Goal: Task Accomplishment & Management: Complete application form

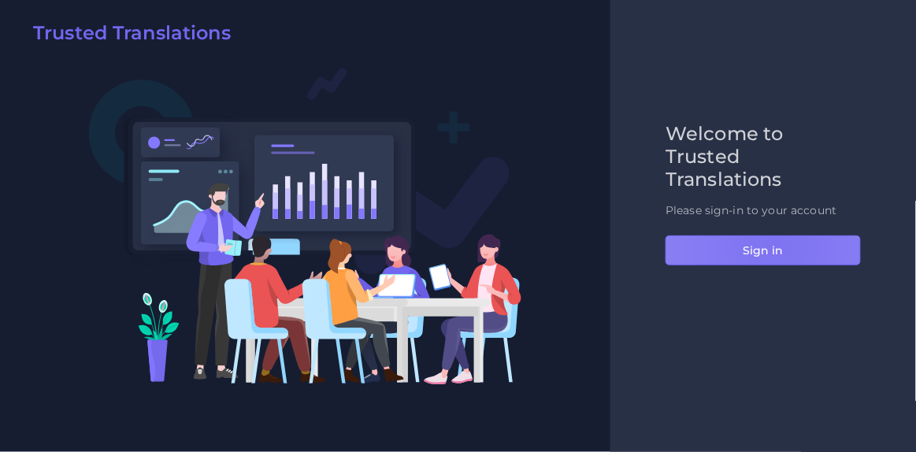
click at [776, 243] on button "Sign in" at bounding box center [763, 251] width 195 height 30
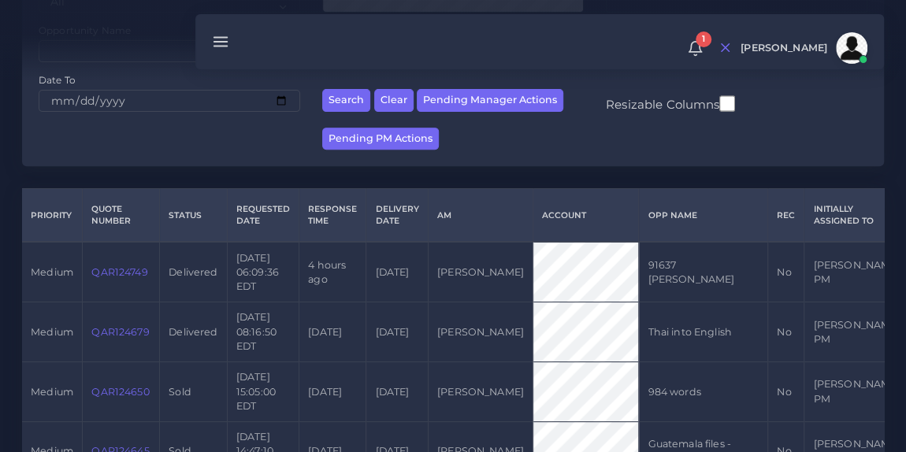
scroll to position [270, 0]
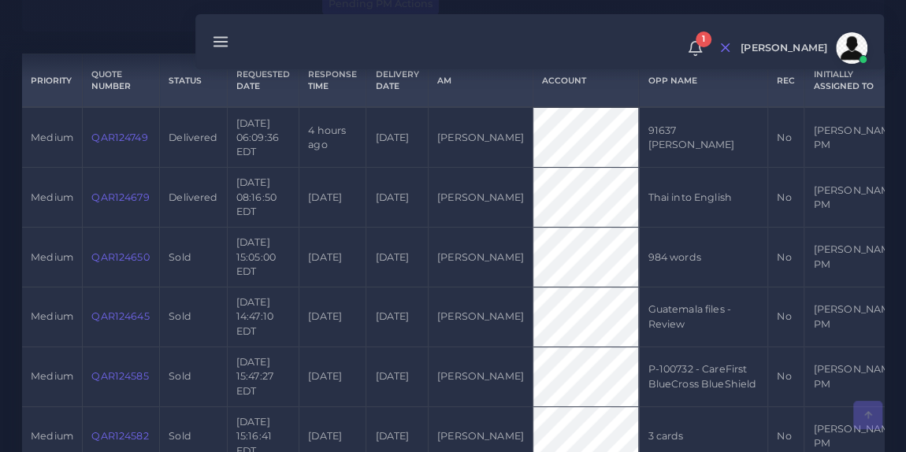
scroll to position [388, 0]
click at [355, 42] on div "1 Notifications 1 New Driver Update: Extra Quality renamed to Quality Changed" at bounding box center [539, 41] width 689 height 55
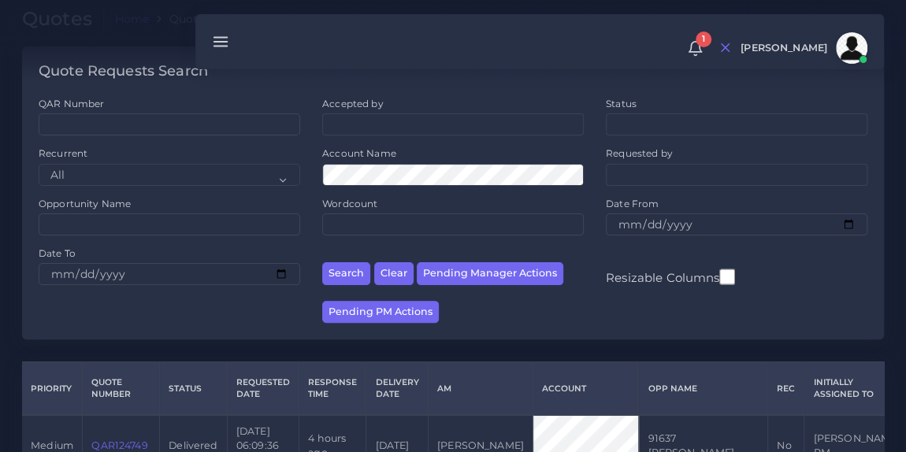
scroll to position [78, 0]
click at [206, 130] on input "QAR Number" at bounding box center [170, 124] width 262 height 22
paste input "QAR124757"
type input "QAR124757"
click at [322, 262] on button "Search" at bounding box center [346, 273] width 48 height 23
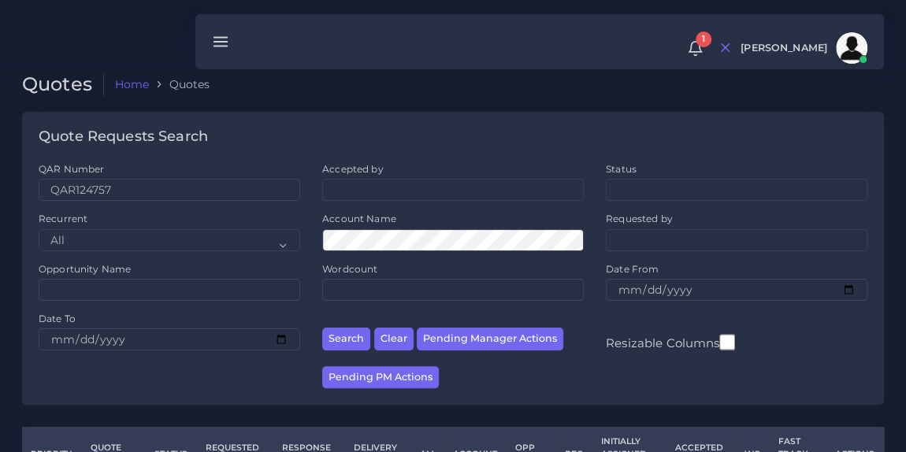
scroll to position [100, 0]
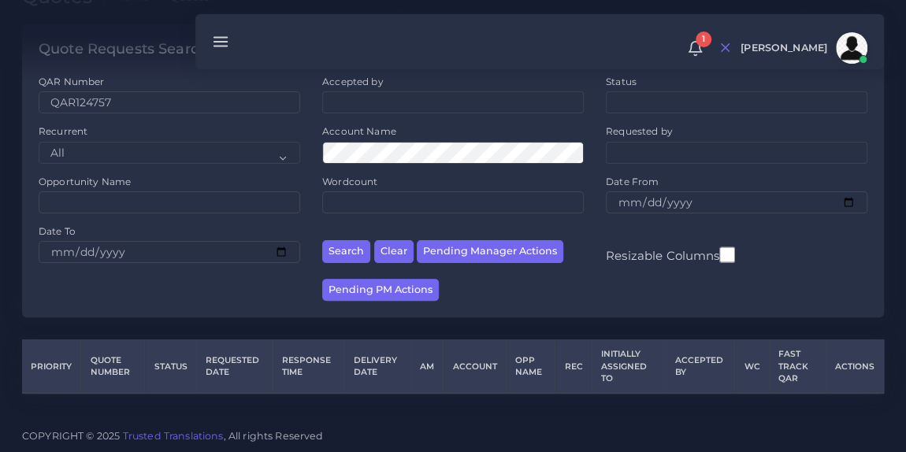
click at [151, 16] on div at bounding box center [453, 40] width 906 height 80
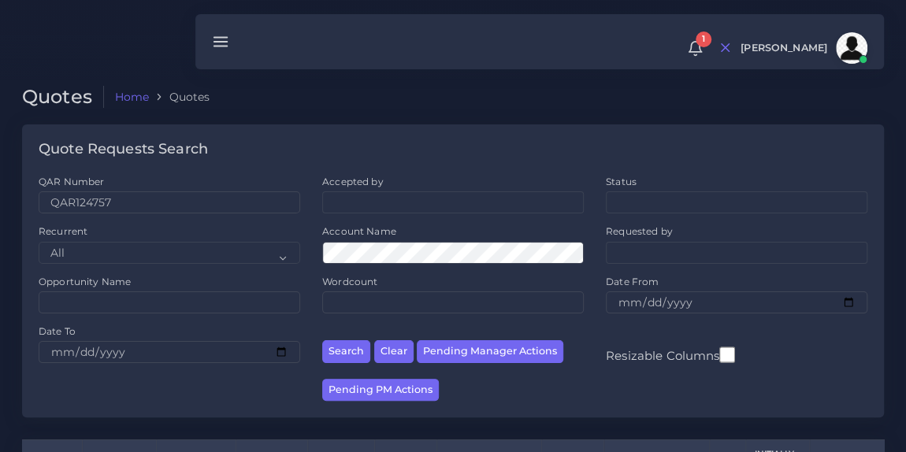
scroll to position [170, 0]
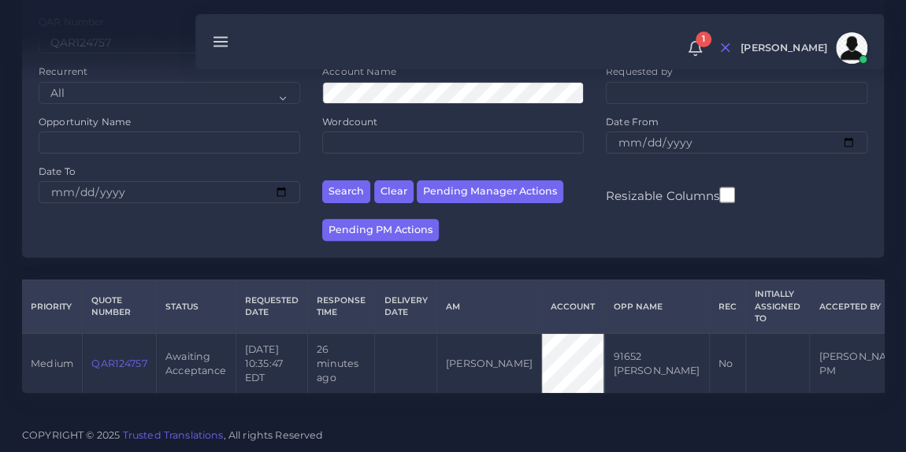
click at [116, 358] on link "QAR124757" at bounding box center [118, 364] width 55 height 12
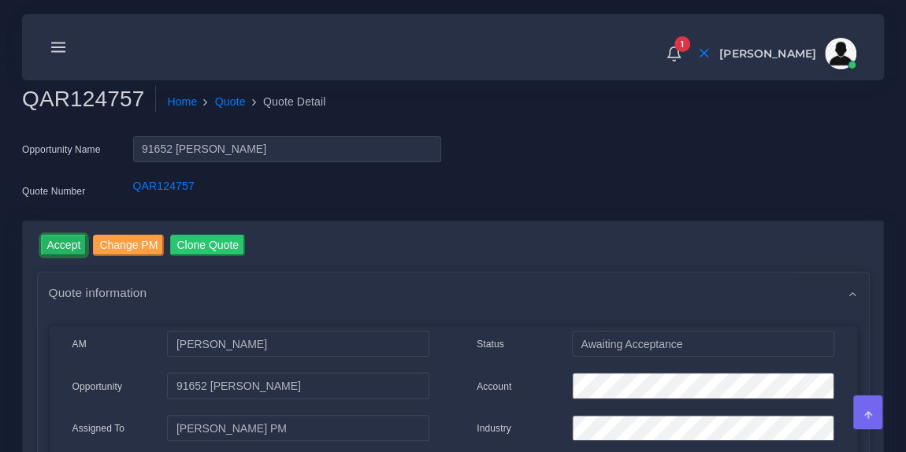
click at [61, 247] on input "Accept" at bounding box center [64, 245] width 46 height 21
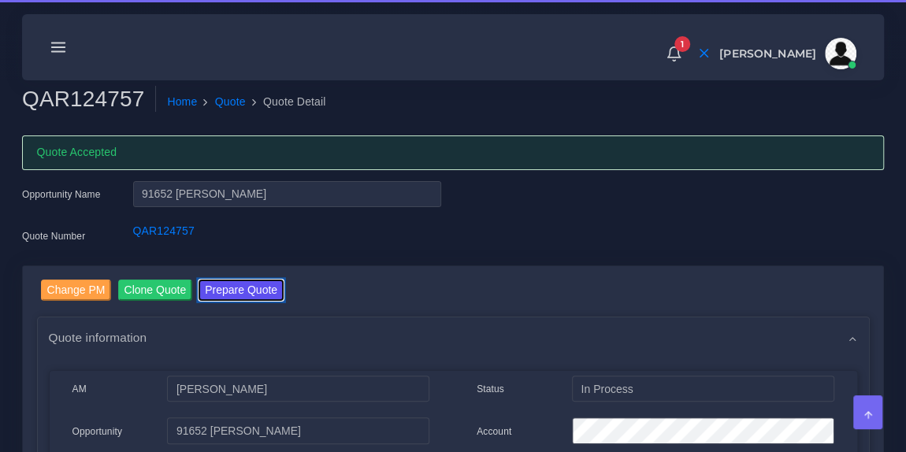
click at [243, 284] on button "Prepare Quote" at bounding box center [241, 290] width 85 height 21
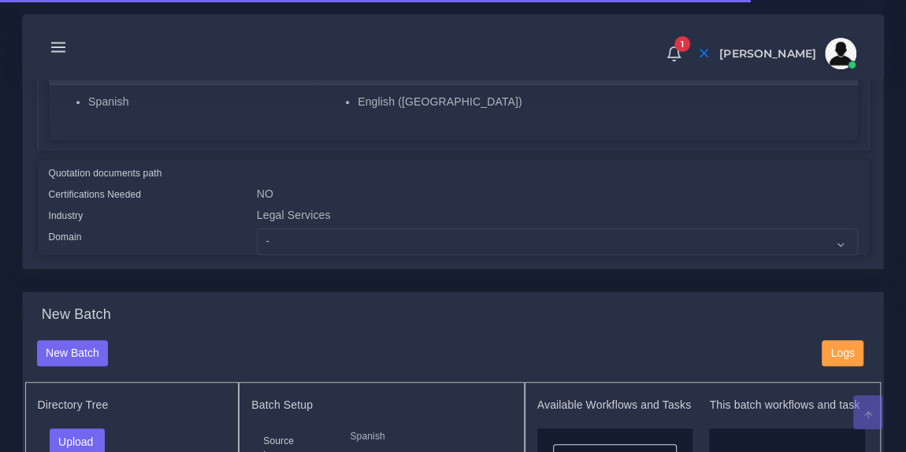
scroll to position [329, 0]
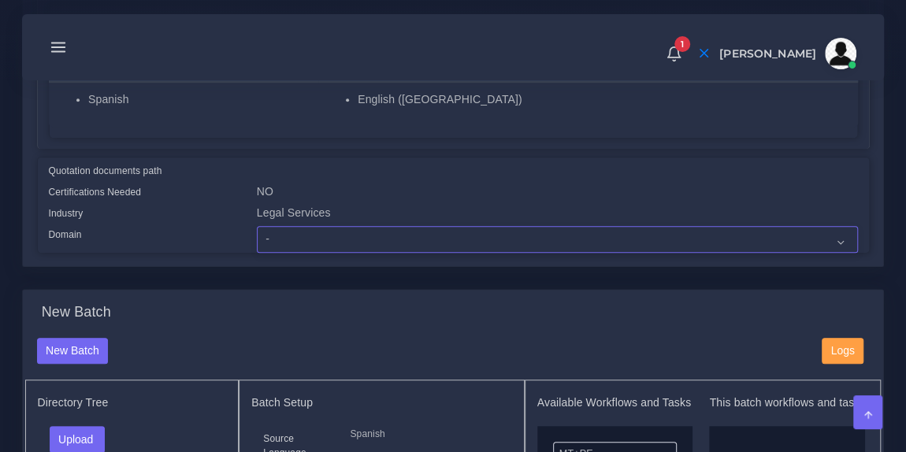
click at [350, 243] on select "- Advertising and Media Agriculture, Forestry and Fishing Architecture, Buildin…" at bounding box center [557, 239] width 601 height 27
select select "Legal Services"
click at [257, 226] on select "- Advertising and Media Agriculture, Forestry and Fishing Architecture, Buildin…" at bounding box center [557, 239] width 601 height 27
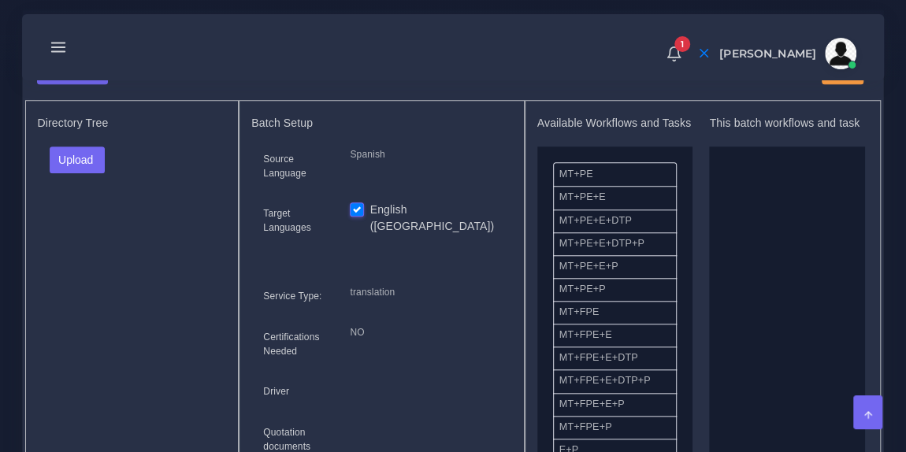
scroll to position [617, 0]
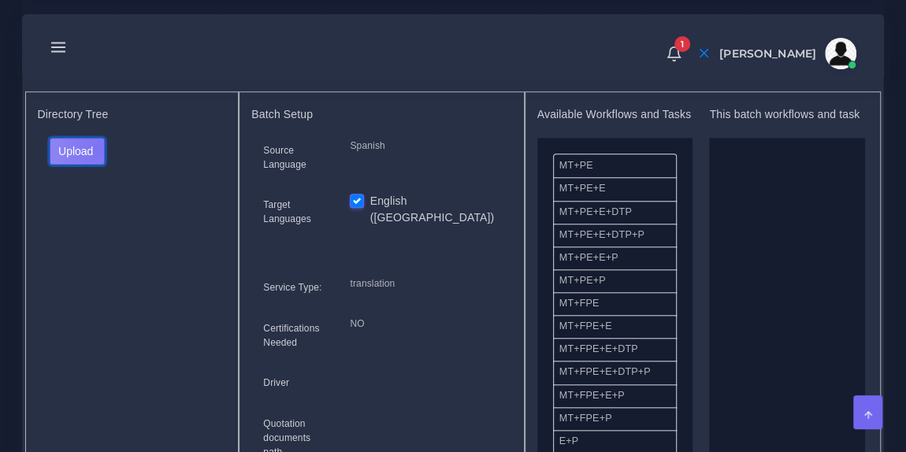
click at [95, 147] on button "Upload" at bounding box center [78, 151] width 56 height 27
click at [85, 205] on label "Files" at bounding box center [104, 210] width 109 height 20
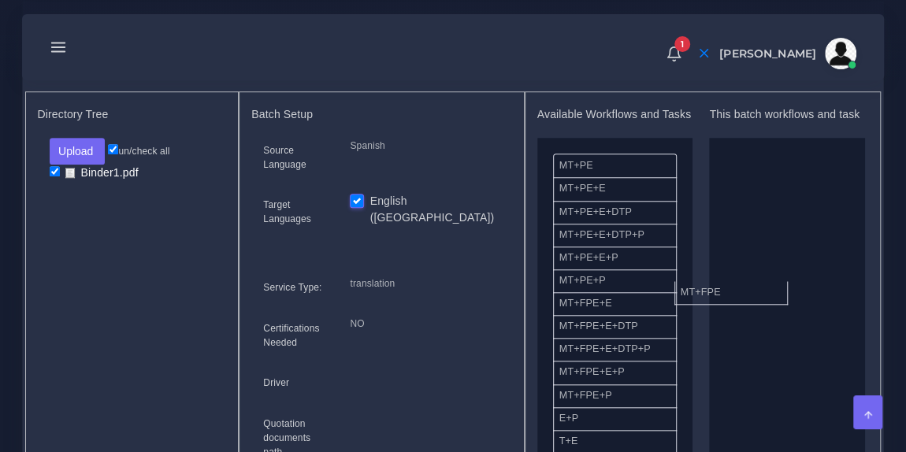
drag, startPoint x: 641, startPoint y: 307, endPoint x: 793, endPoint y: 274, distance: 155.6
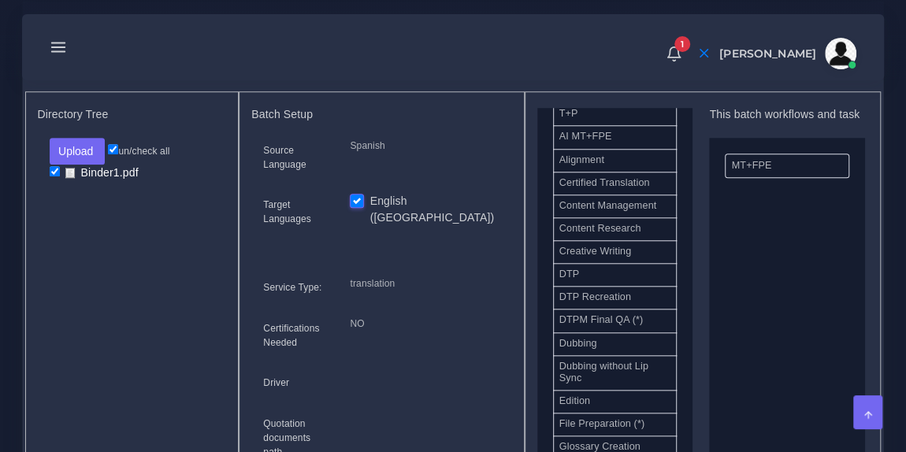
scroll to position [426, 0]
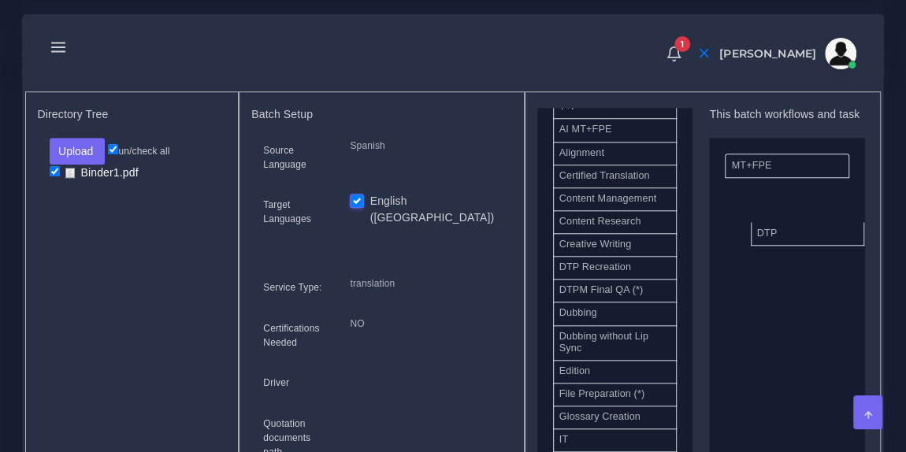
drag, startPoint x: 620, startPoint y: 268, endPoint x: 818, endPoint y: 228, distance: 201.8
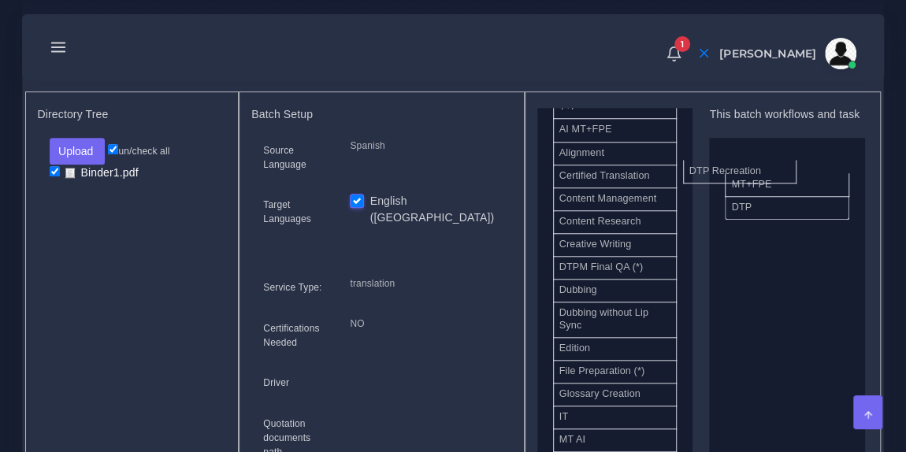
drag, startPoint x: 641, startPoint y: 274, endPoint x: 790, endPoint y: 164, distance: 186.0
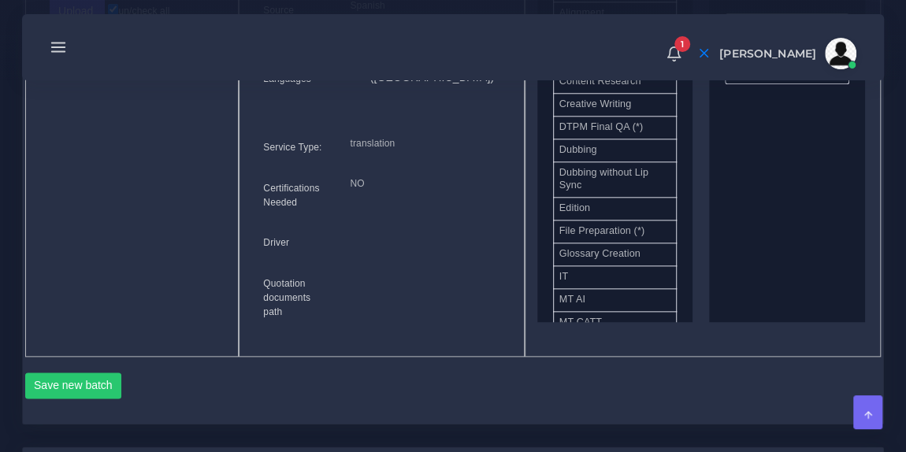
scroll to position [766, 0]
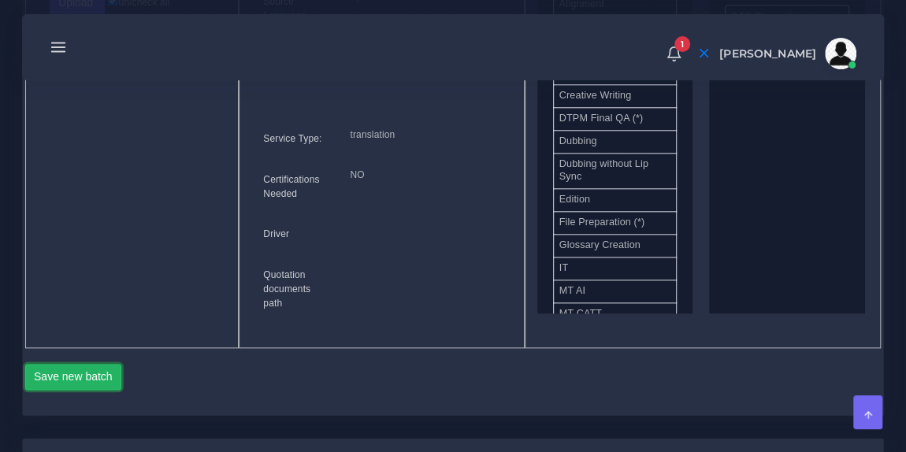
click at [93, 367] on button "Save new batch" at bounding box center [73, 377] width 97 height 27
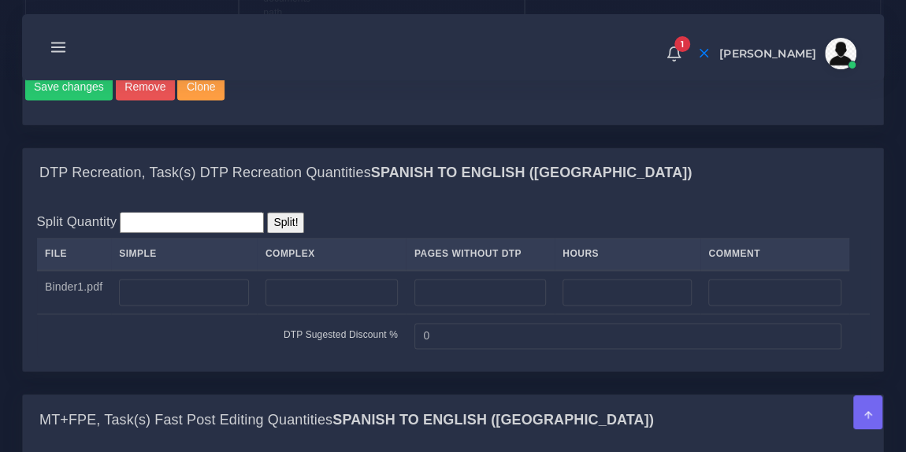
scroll to position [1098, 0]
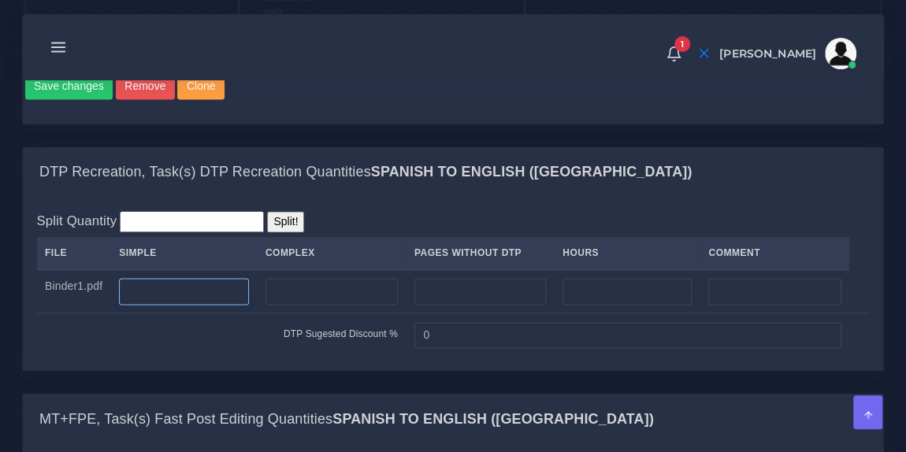
click at [194, 283] on input "number" at bounding box center [184, 291] width 130 height 27
type input "90"
click at [309, 281] on input "number" at bounding box center [332, 291] width 132 height 27
type input "254"
click at [365, 211] on div "Split Quantity Split! File Simple Complex Pages Without DTP Hours Comment Binde…" at bounding box center [453, 283] width 833 height 145
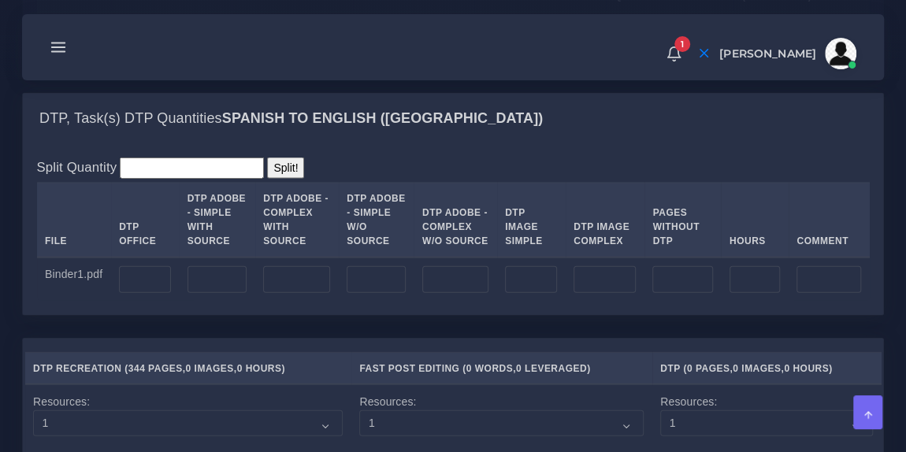
scroll to position [1626, 0]
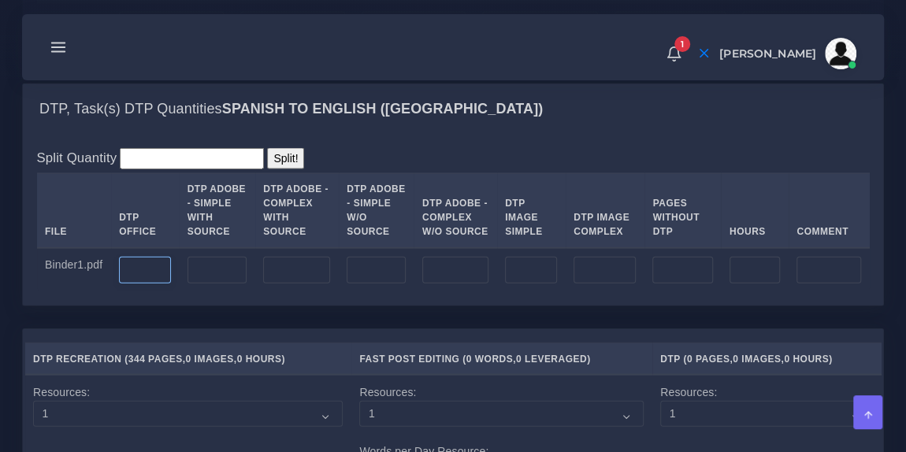
click at [132, 257] on input "number" at bounding box center [144, 270] width 51 height 27
type input "344"
click at [414, 134] on div "Split Quantity Split! File DTP Office DTP Adobe - Simple With Source DTP Adobe …" at bounding box center [453, 220] width 861 height 172
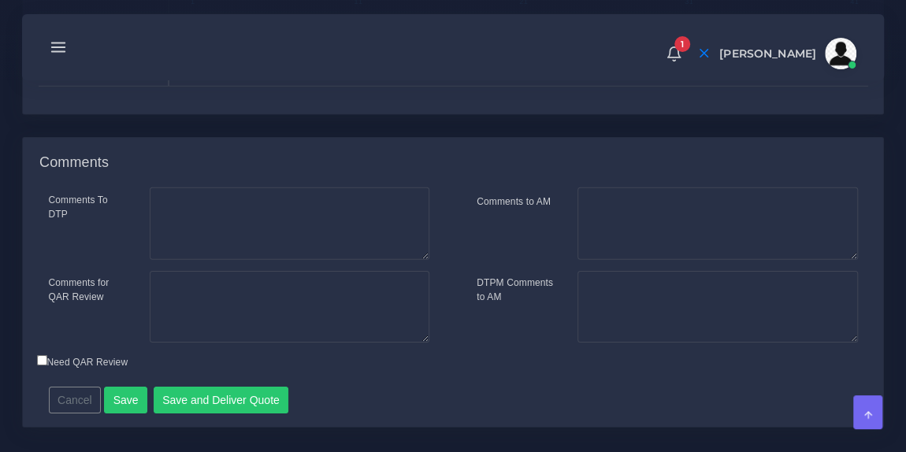
scroll to position [2366, 0]
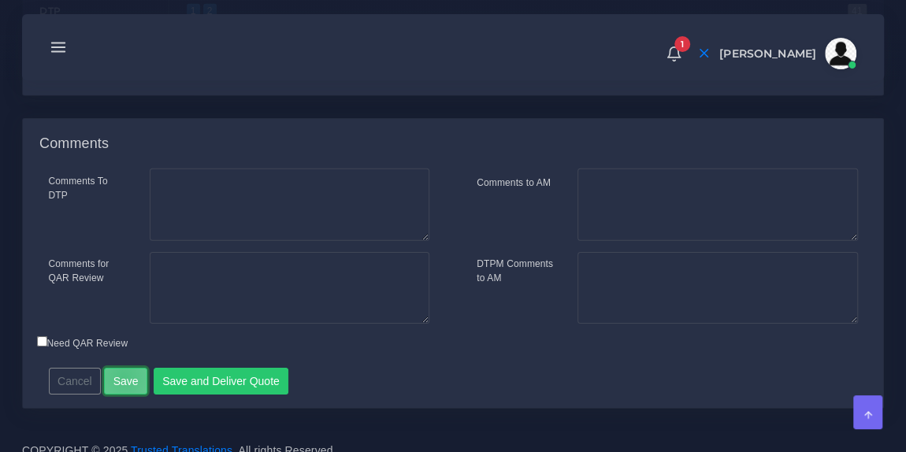
click at [120, 368] on button "Save" at bounding box center [125, 381] width 43 height 27
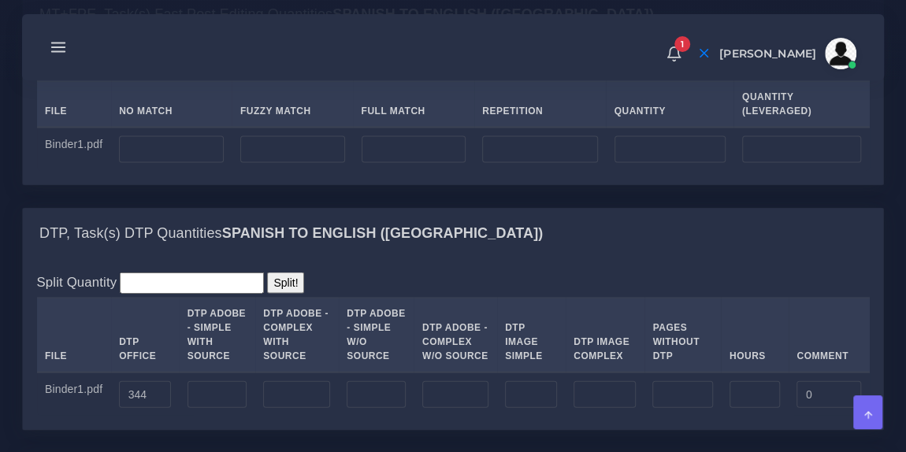
scroll to position [1559, 0]
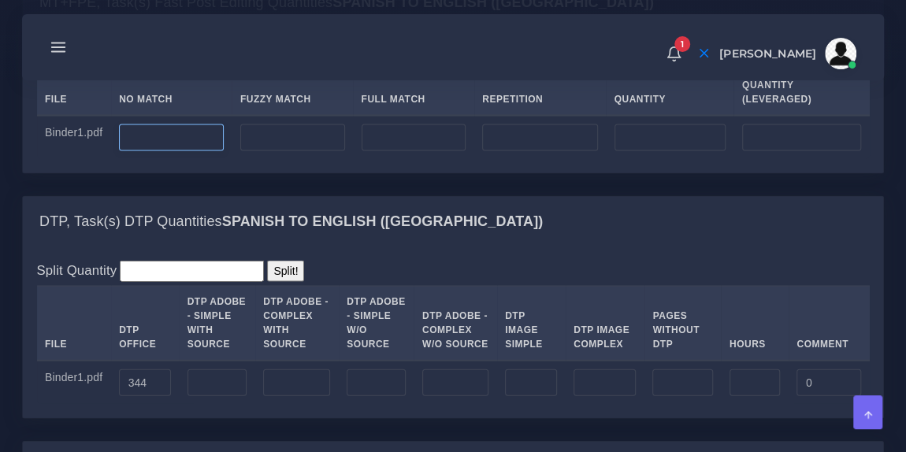
click at [174, 125] on input "number" at bounding box center [171, 138] width 105 height 27
type input "35232"
click at [534, 130] on input "number" at bounding box center [539, 138] width 115 height 27
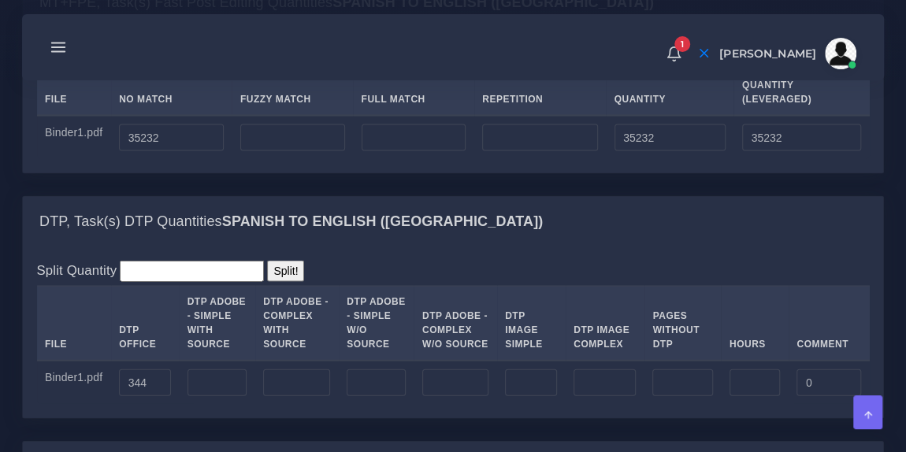
type input "0"
type input "41275"
type input "76507"
type input "45550"
click at [537, 46] on div "1 Notifications 1 New Driver Update: Extra Quality renamed to Quality Changed" at bounding box center [453, 47] width 840 height 55
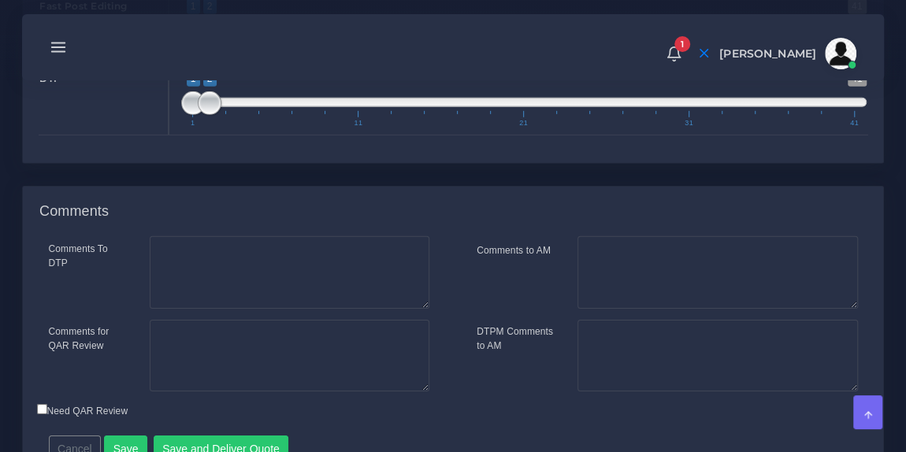
scroll to position [2412, 0]
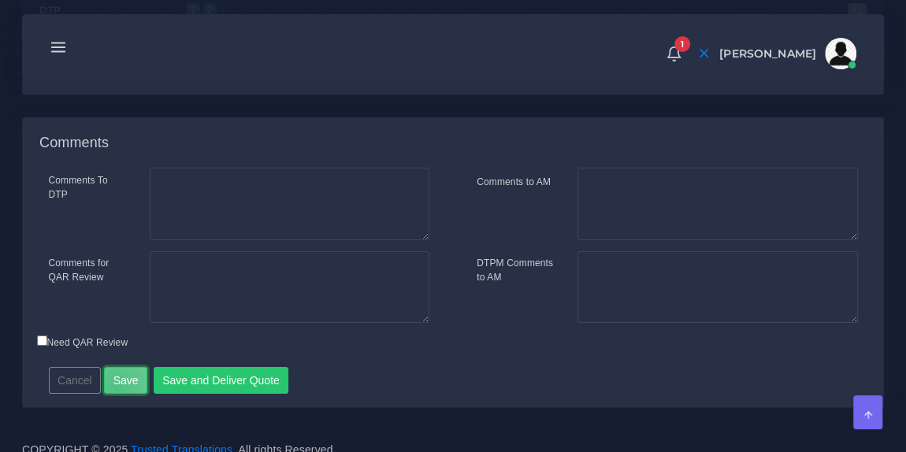
click at [113, 371] on button "Save" at bounding box center [125, 380] width 43 height 27
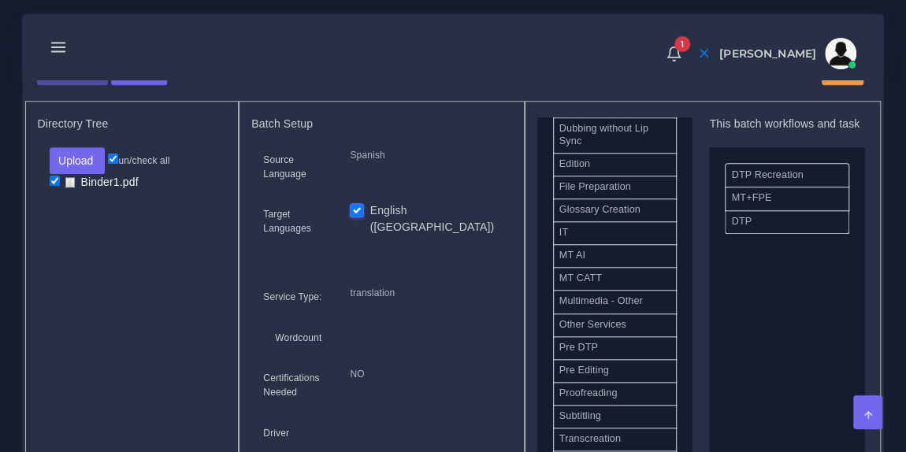
scroll to position [624, 0]
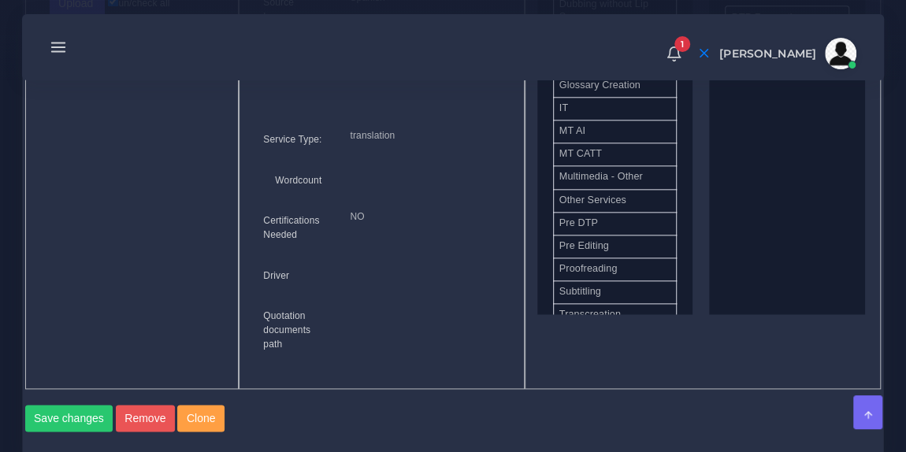
scroll to position [589, 0]
drag, startPoint x: 613, startPoint y: 247, endPoint x: 796, endPoint y: 107, distance: 229.9
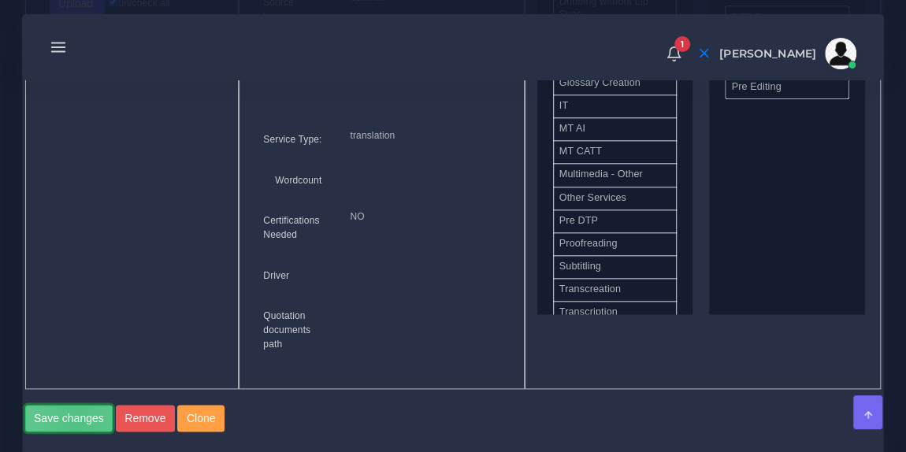
click at [76, 414] on button "Save changes" at bounding box center [69, 418] width 88 height 27
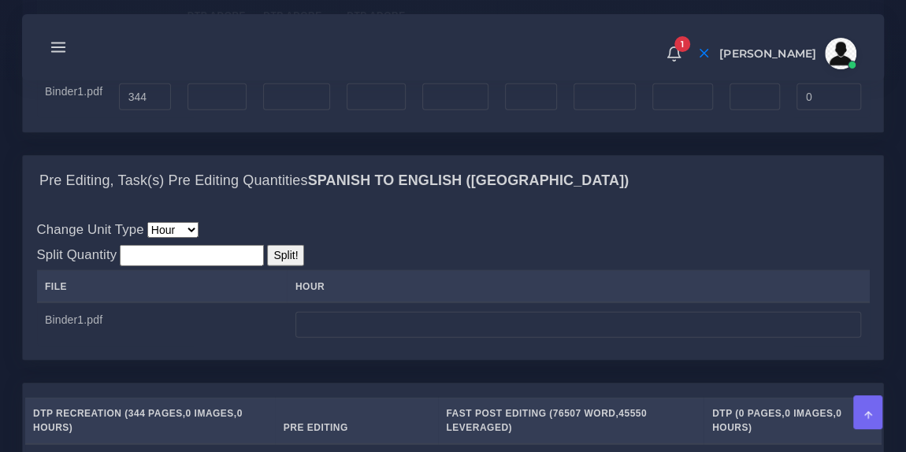
scroll to position [1849, 0]
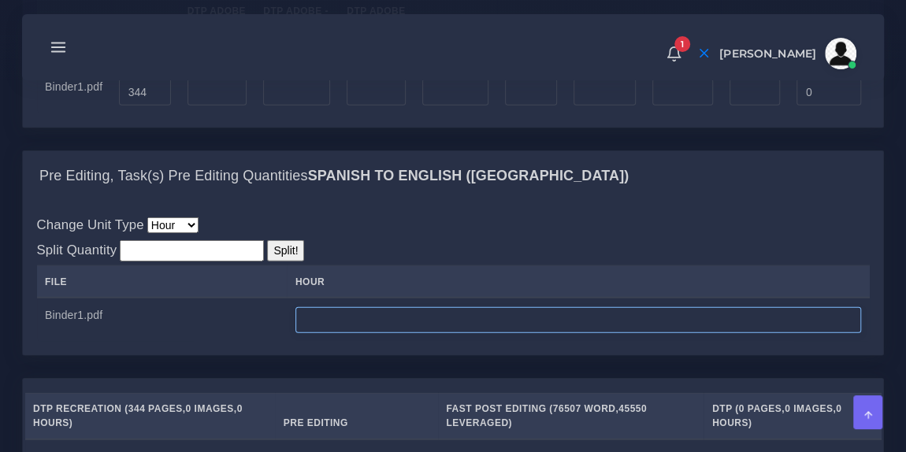
click at [351, 317] on input "number" at bounding box center [579, 320] width 566 height 27
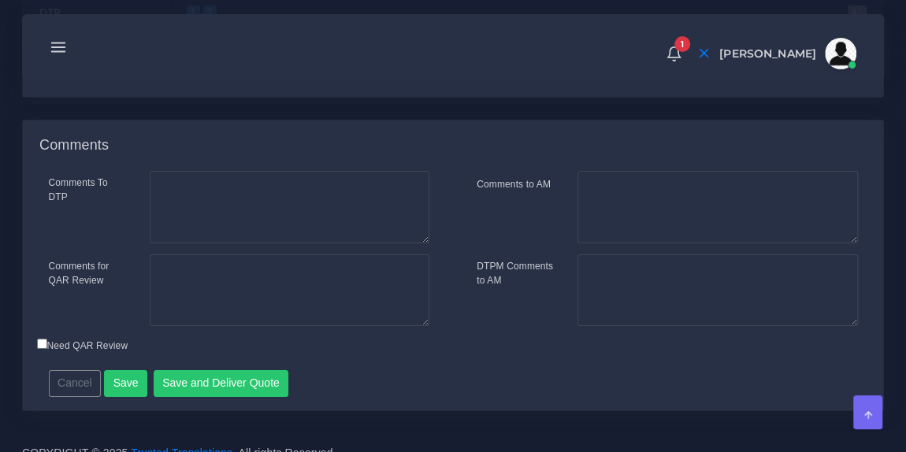
scroll to position [2725, 0]
type input "19.99"
click at [120, 370] on button "Save" at bounding box center [125, 383] width 43 height 27
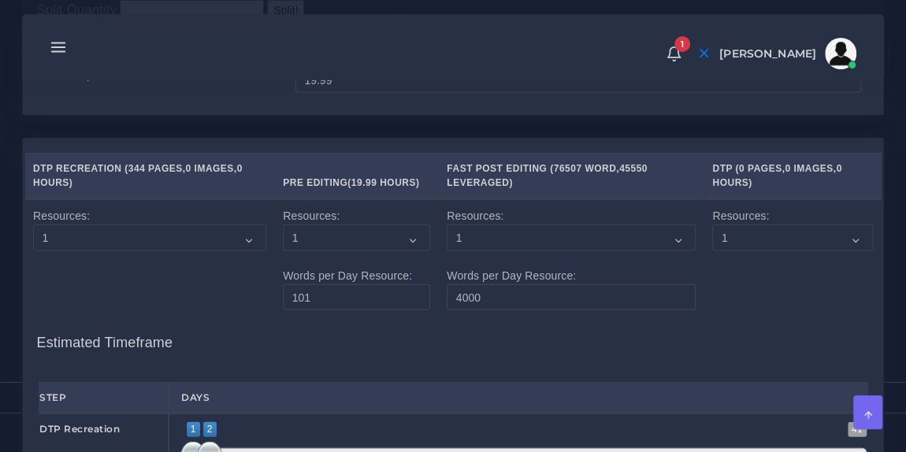
scroll to position [2091, 0]
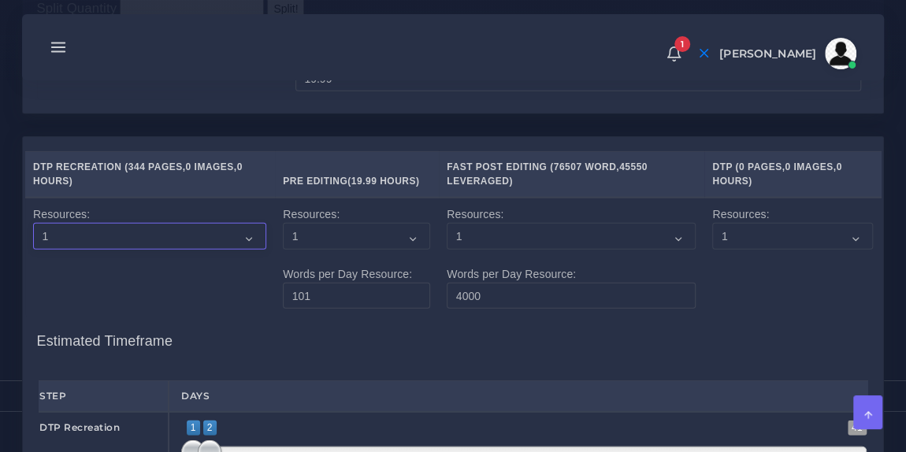
click at [251, 225] on select "1 2 3 4 5 6 7 8 9 10" at bounding box center [149, 236] width 233 height 27
select select "2"
click at [33, 223] on select "1 2 3 4 5 6 7 8 9 10" at bounding box center [149, 236] width 233 height 27
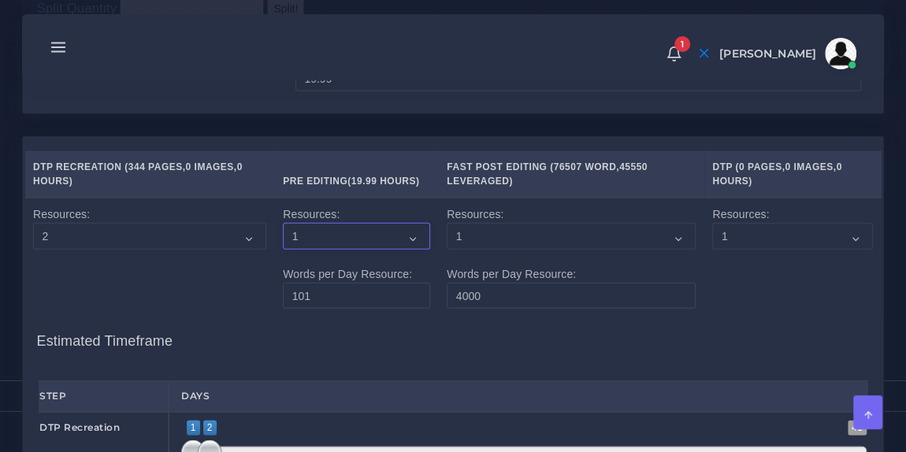
click at [403, 223] on select "1 2 3 4 5 6 7 8 9 10" at bounding box center [356, 236] width 147 height 27
select select "2"
click at [285, 223] on select "1 2 3 4 5 6 7 8 9 10" at bounding box center [356, 236] width 147 height 27
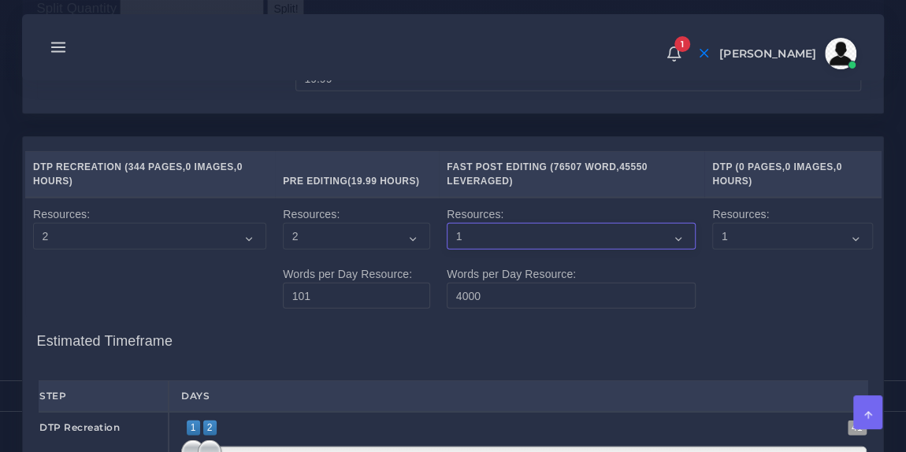
click at [533, 225] on select "1 2 3 4 5 6 7 8 9 10" at bounding box center [571, 236] width 249 height 27
select select "3"
click at [447, 223] on select "1 2 3 4 5 6 7 8 9 10" at bounding box center [571, 236] width 249 height 27
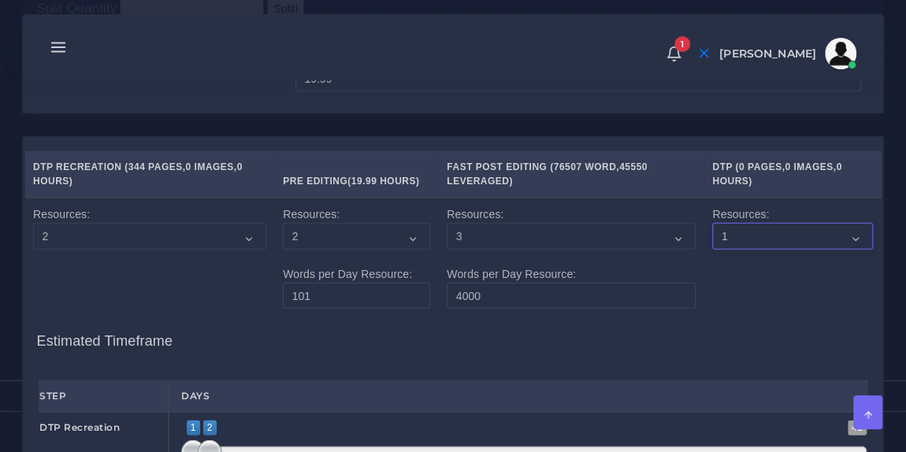
click at [740, 229] on select "1 2 3 4 5 6 7 8 9 10" at bounding box center [792, 236] width 161 height 27
select select "2"
click at [712, 223] on select "1 2 3 4 5 6 7 8 9 10" at bounding box center [792, 236] width 161 height 27
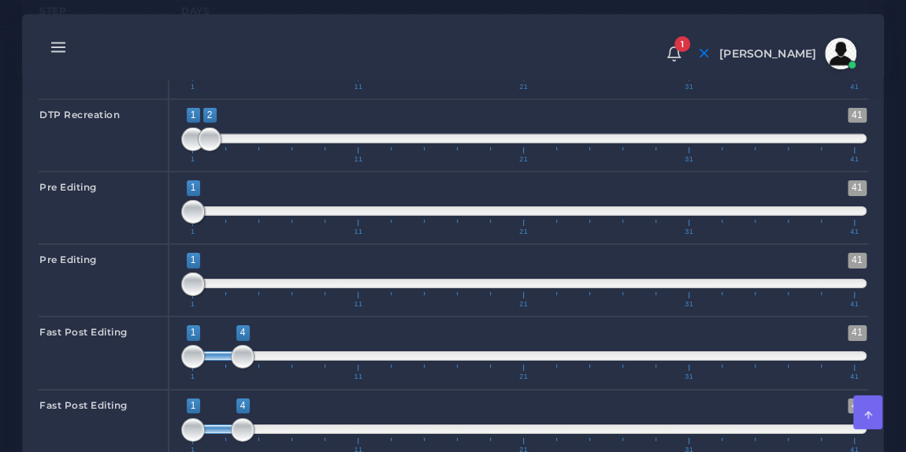
scroll to position [2477, 0]
drag, startPoint x: 190, startPoint y: 198, endPoint x: 233, endPoint y: 199, distance: 43.4
click at [233, 200] on span at bounding box center [243, 212] width 24 height 24
type input "3;4"
drag, startPoint x: 195, startPoint y: 202, endPoint x: 227, endPoint y: 207, distance: 32.8
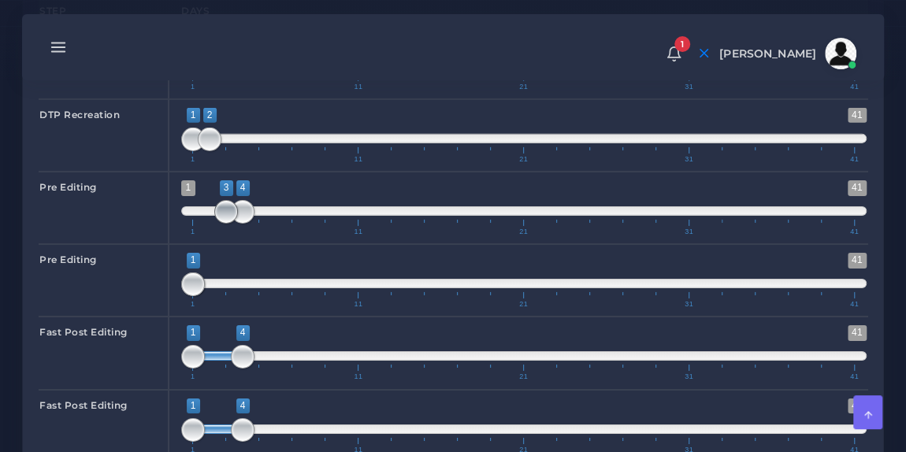
click at [227, 207] on span at bounding box center [226, 212] width 24 height 24
drag, startPoint x: 188, startPoint y: 272, endPoint x: 243, endPoint y: 270, distance: 54.4
click at [243, 273] on span at bounding box center [243, 285] width 24 height 24
type input "3;4"
drag, startPoint x: 197, startPoint y: 273, endPoint x: 226, endPoint y: 273, distance: 29.2
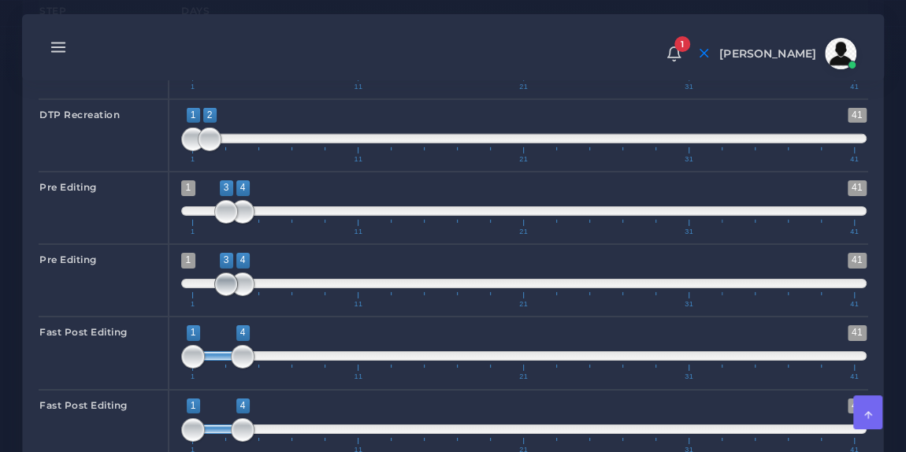
click at [226, 273] on span at bounding box center [226, 285] width 24 height 24
type input "5;8"
drag, startPoint x: 214, startPoint y: 340, endPoint x: 284, endPoint y: 344, distance: 70.3
click at [284, 351] on span at bounding box center [284, 355] width 50 height 9
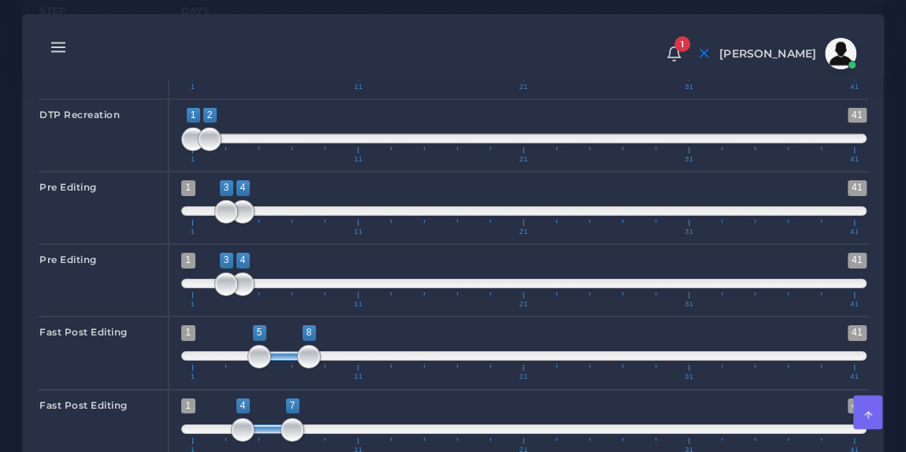
type input "5;8"
drag, startPoint x: 217, startPoint y: 410, endPoint x: 289, endPoint y: 411, distance: 72.5
click at [289, 425] on span at bounding box center [284, 429] width 50 height 9
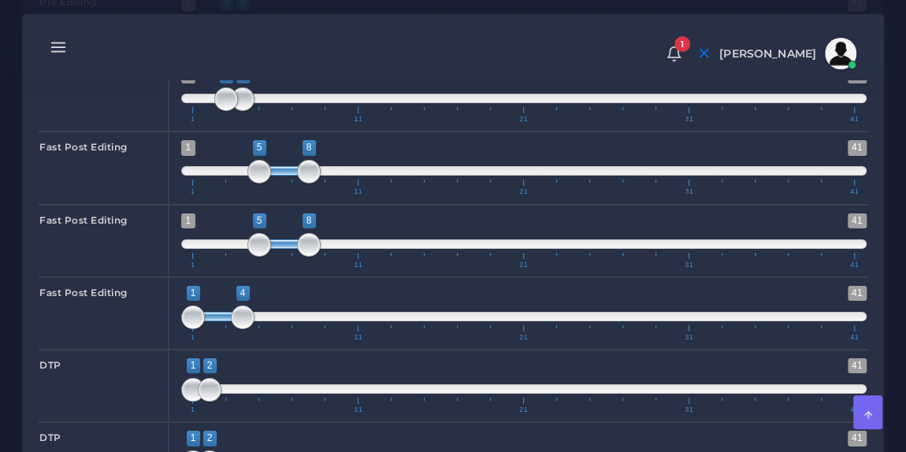
scroll to position [2667, 0]
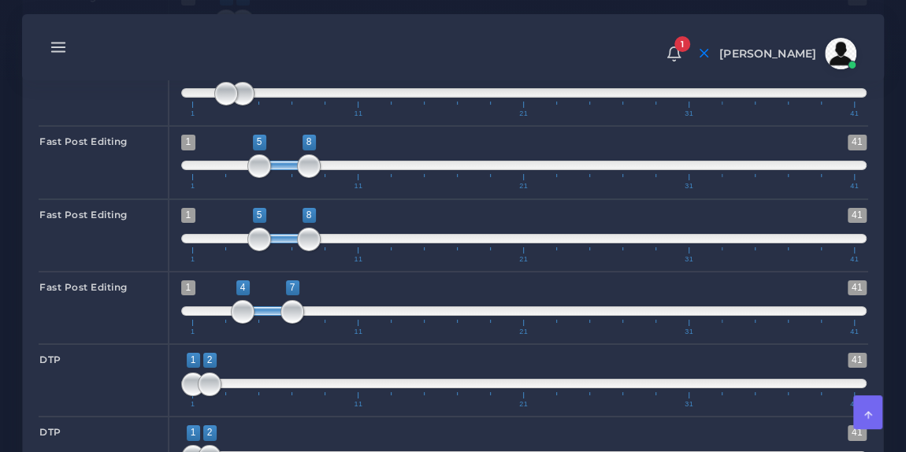
type input "5;8"
drag, startPoint x: 216, startPoint y: 294, endPoint x: 286, endPoint y: 296, distance: 70.2
click at [286, 307] on span at bounding box center [284, 311] width 50 height 9
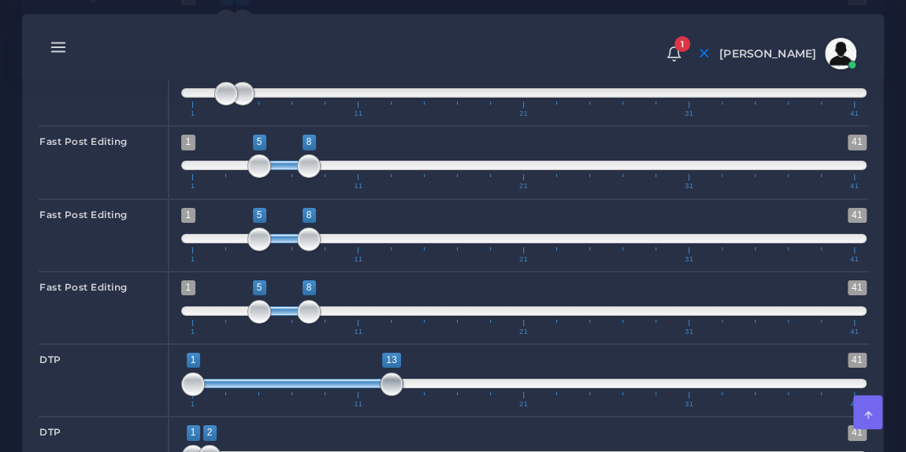
drag, startPoint x: 211, startPoint y: 367, endPoint x: 393, endPoint y: 352, distance: 182.6
click at [393, 353] on span "1 41 1 13 1 — 13 1 11 21 31 41" at bounding box center [524, 380] width 686 height 55
type input "9;13"
drag, startPoint x: 188, startPoint y: 368, endPoint x: 326, endPoint y: 358, distance: 139.1
click at [326, 373] on span at bounding box center [326, 385] width 24 height 24
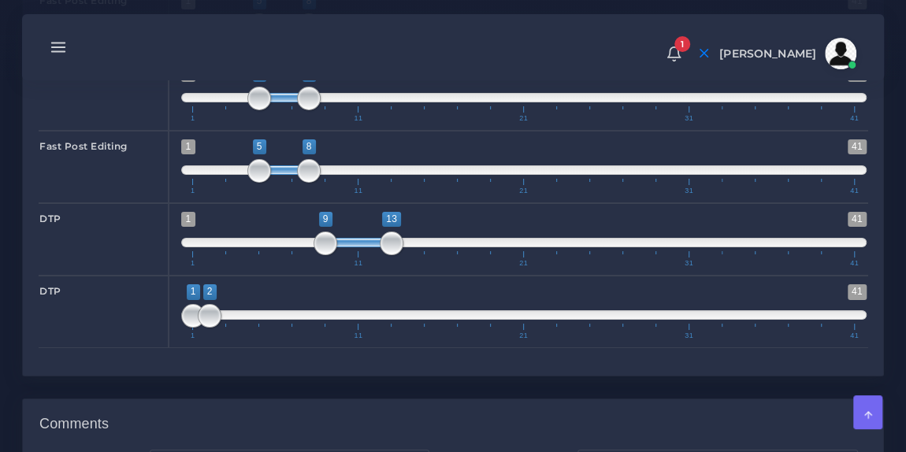
scroll to position [2809, 0]
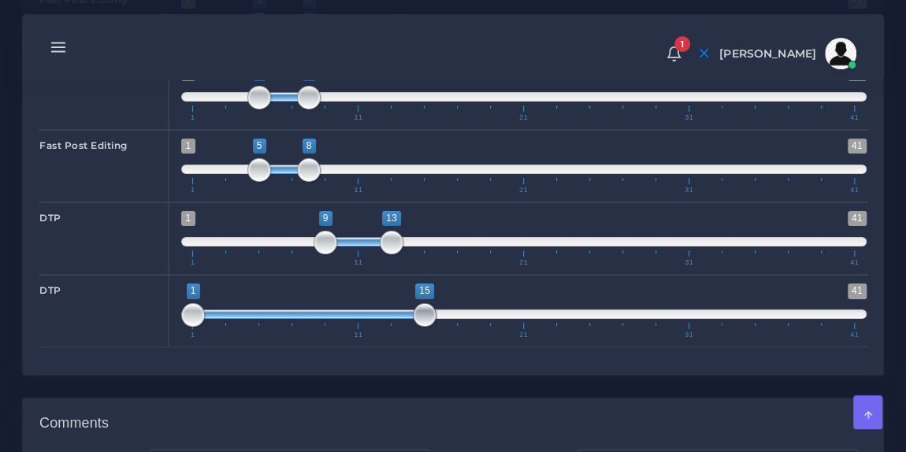
drag, startPoint x: 210, startPoint y: 296, endPoint x: 429, endPoint y: 301, distance: 219.1
click at [429, 303] on span at bounding box center [425, 315] width 24 height 24
type input "13;15"
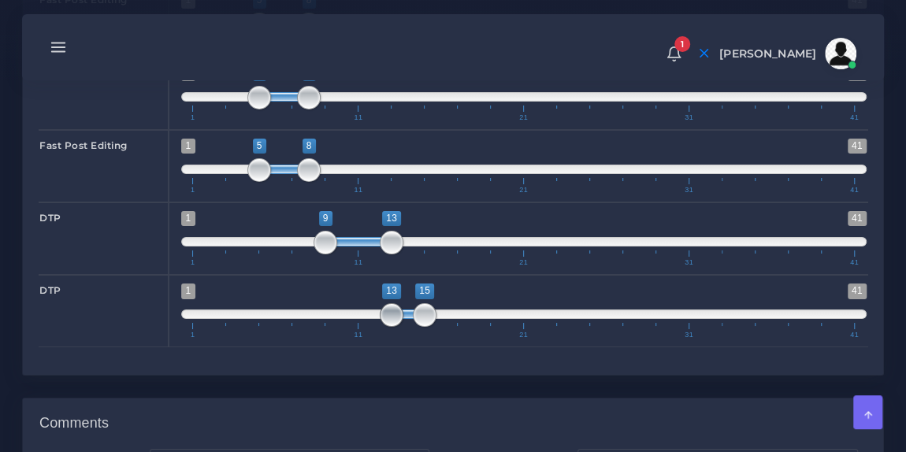
drag, startPoint x: 190, startPoint y: 297, endPoint x: 390, endPoint y: 315, distance: 201.0
click at [390, 315] on span "1 41 13 15 13 — 15 1 11 21 31 41" at bounding box center [524, 311] width 686 height 55
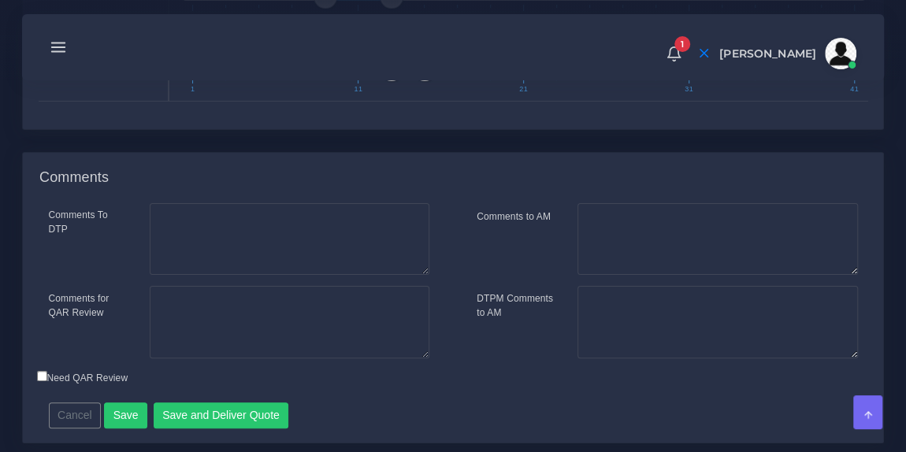
scroll to position [3085, 0]
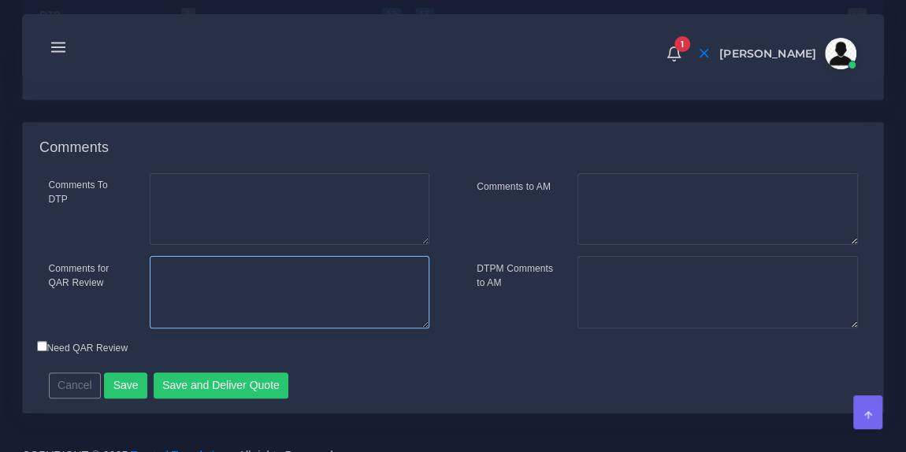
click at [281, 261] on textarea "Comments for QAR Review" at bounding box center [290, 292] width 280 height 72
type textarea "I already have the prices"
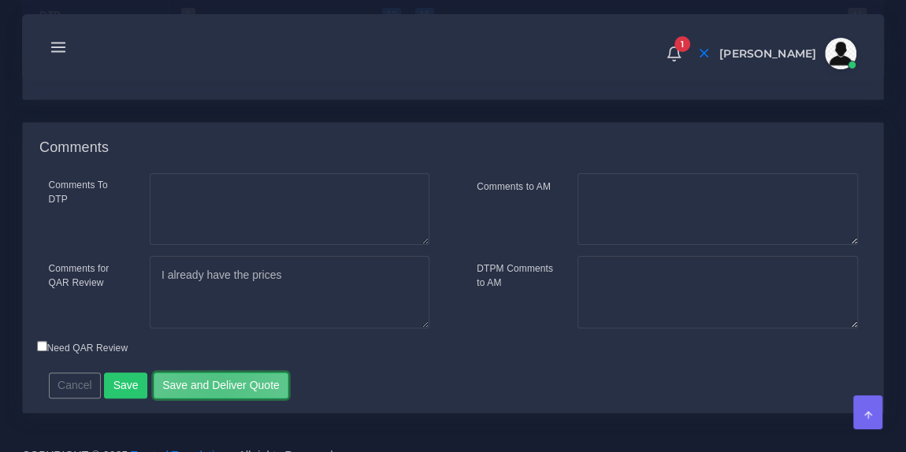
click at [210, 373] on button "Save and Deliver Quote" at bounding box center [222, 386] width 136 height 27
